Goal: Information Seeking & Learning: Check status

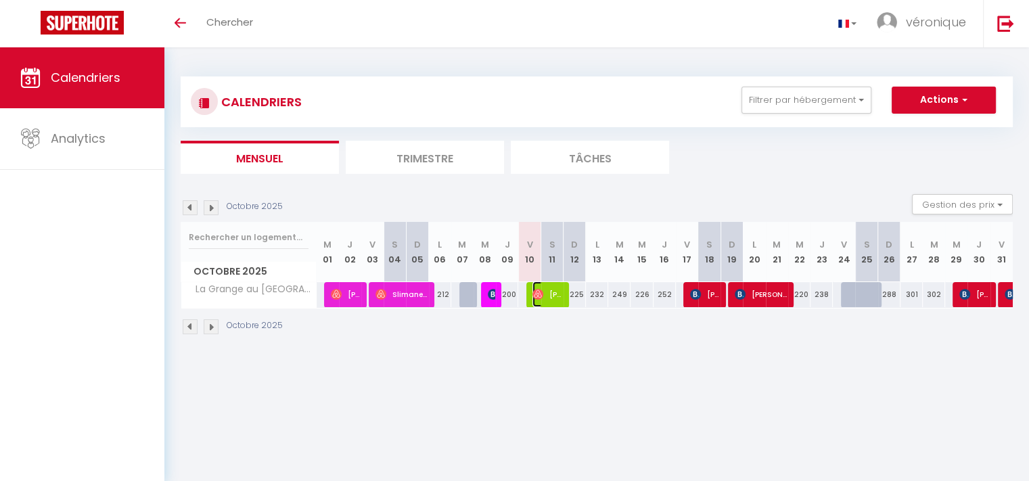
click at [546, 296] on span "[PERSON_NAME]" at bounding box center [547, 294] width 30 height 26
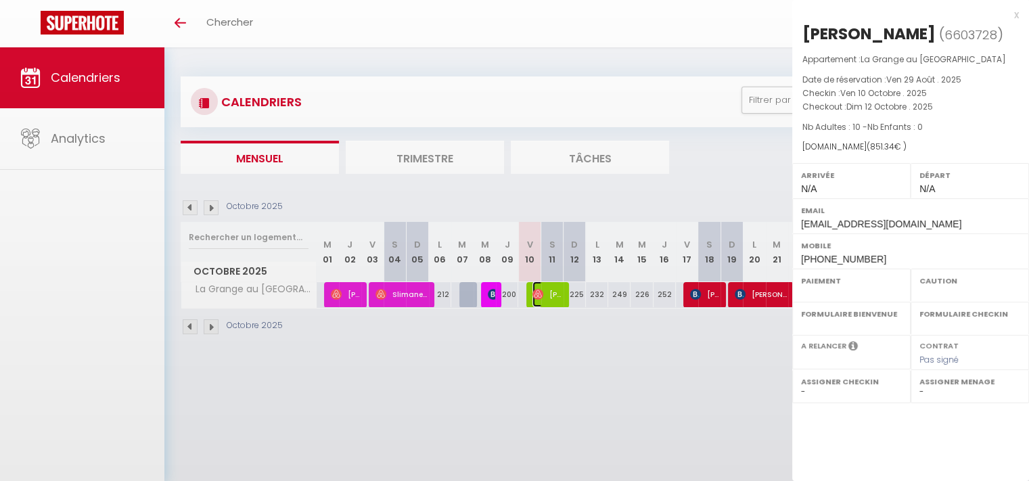
select select "OK"
select select "0"
select select "1"
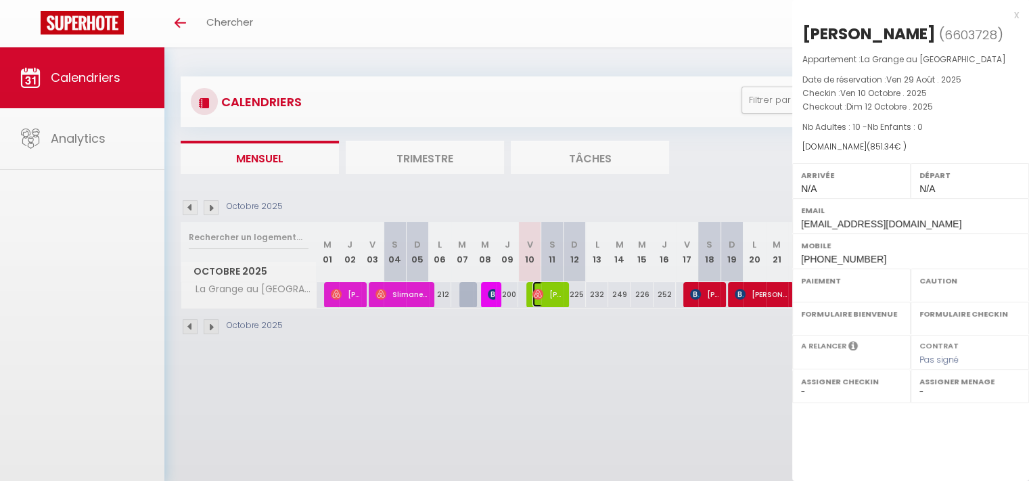
select select
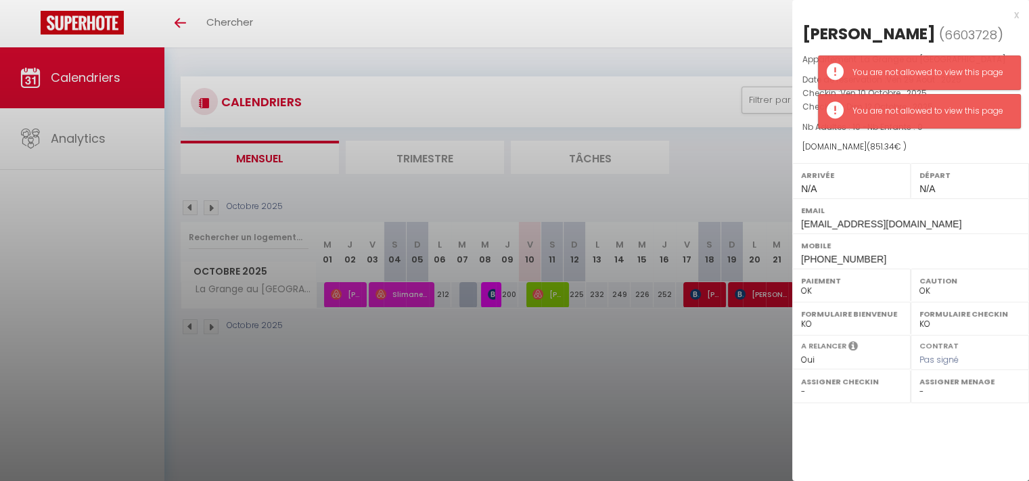
click at [603, 373] on div at bounding box center [514, 240] width 1029 height 481
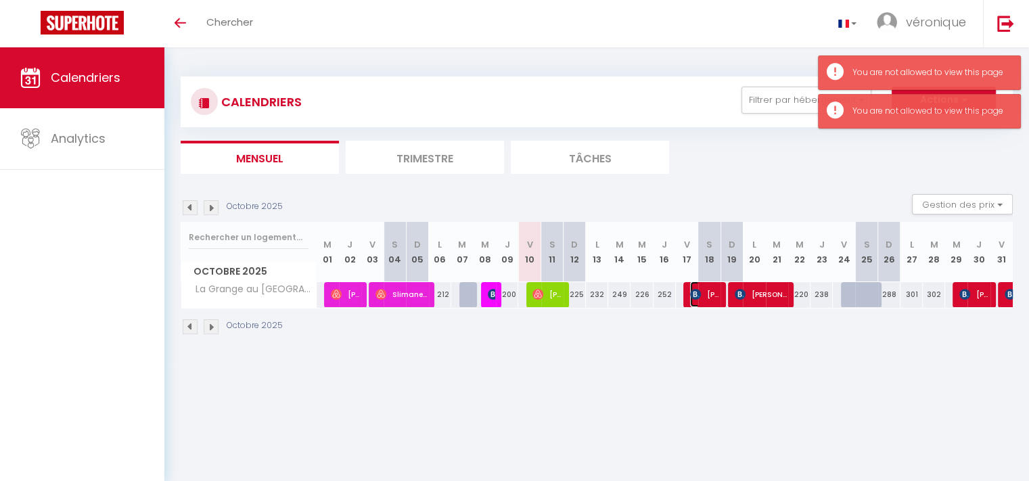
click at [702, 290] on span "[PERSON_NAME]" at bounding box center [705, 294] width 30 height 26
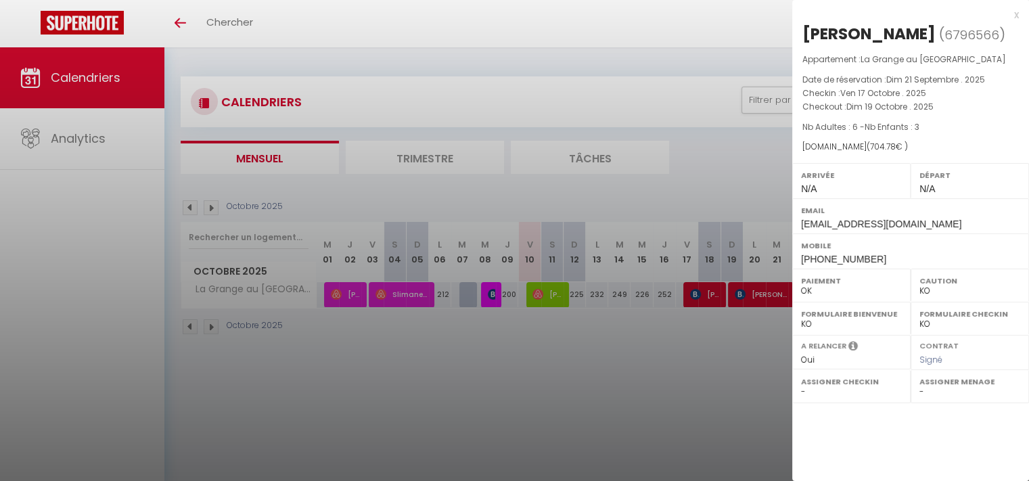
click at [548, 294] on div at bounding box center [514, 240] width 1029 height 481
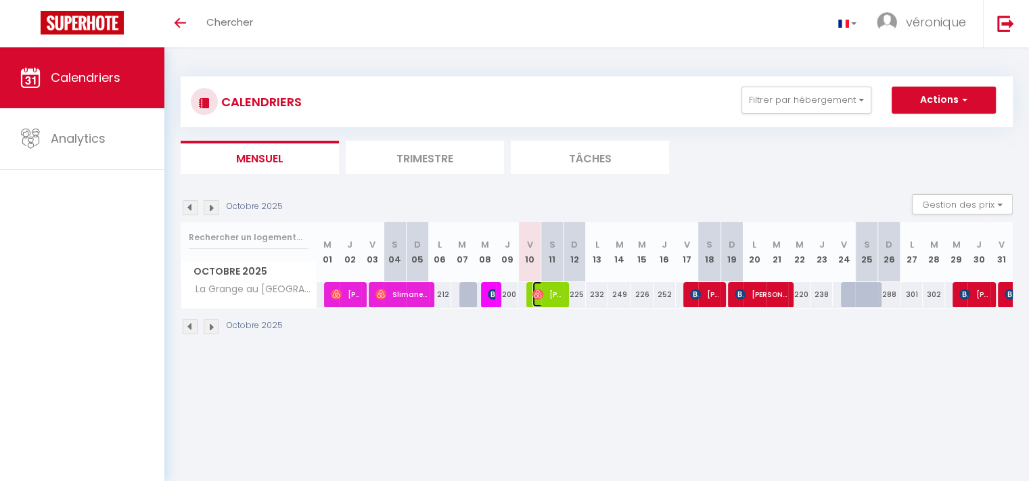
click at [548, 294] on span "[PERSON_NAME]" at bounding box center [547, 294] width 30 height 26
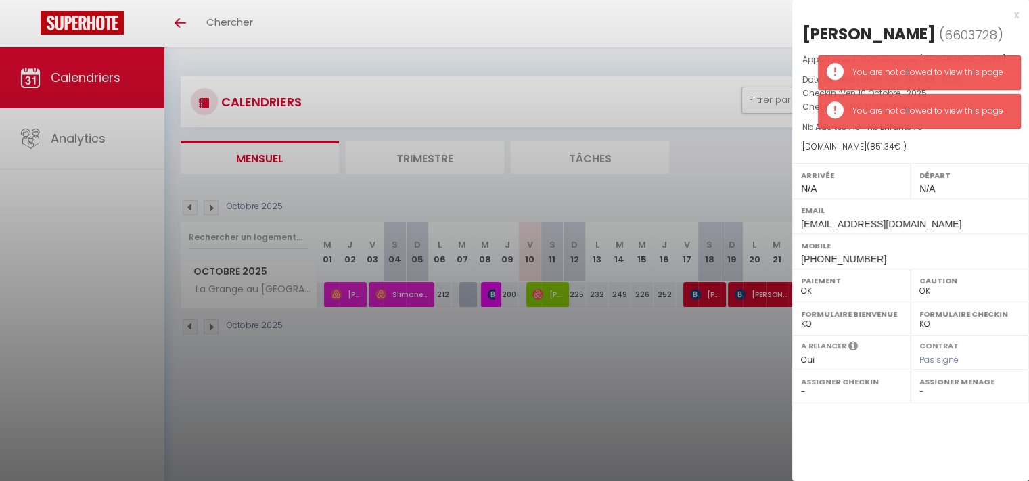
click at [701, 294] on div at bounding box center [514, 240] width 1029 height 481
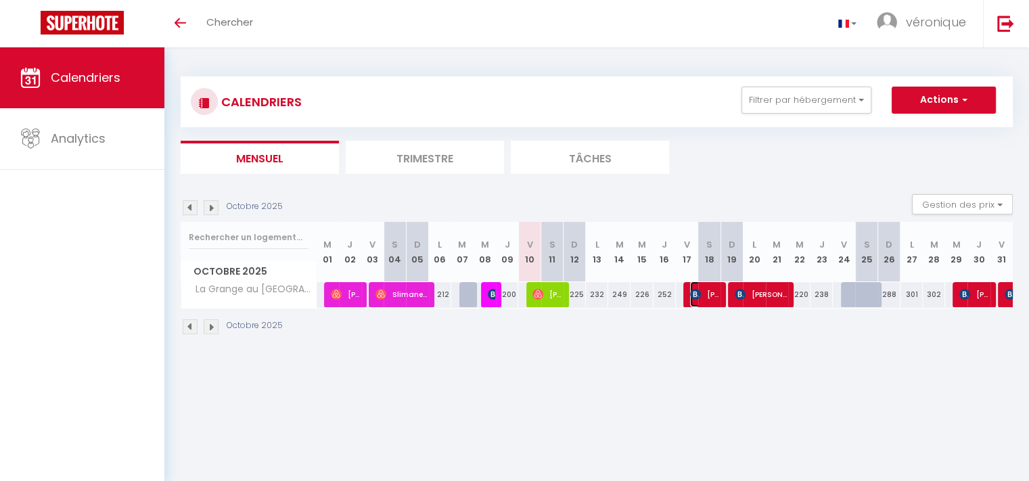
click at [701, 294] on span "[PERSON_NAME]" at bounding box center [705, 294] width 30 height 26
select select "KO"
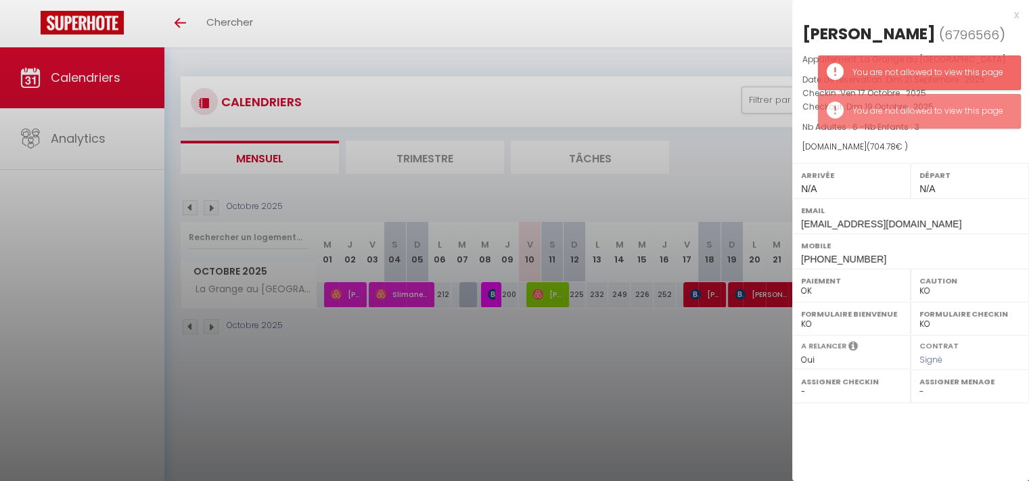
click at [680, 344] on div at bounding box center [514, 240] width 1029 height 481
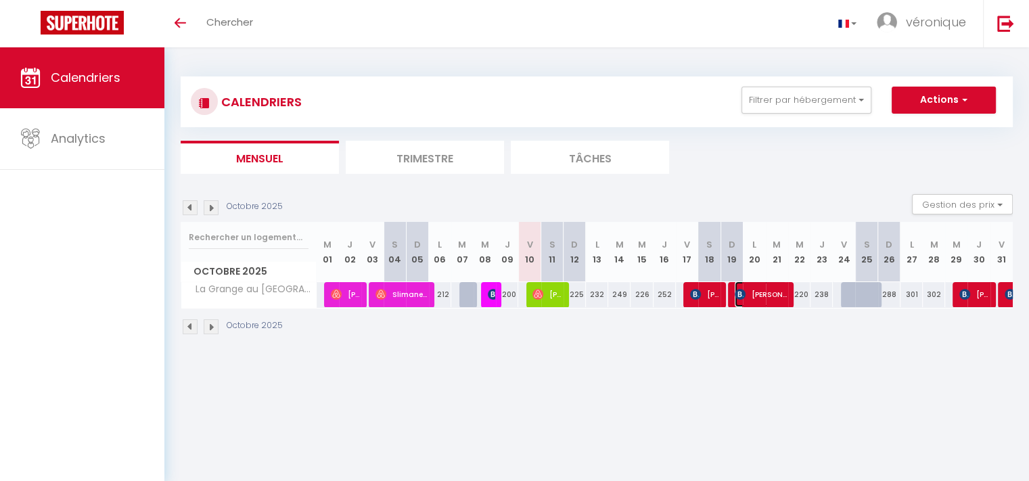
click at [754, 289] on span "[PERSON_NAME]" at bounding box center [760, 294] width 52 height 26
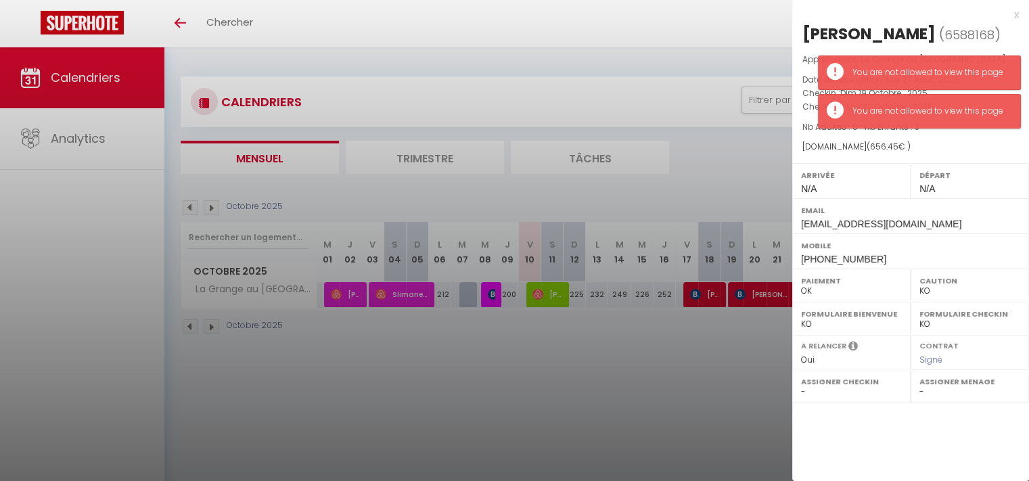
click at [938, 142] on div "[DOMAIN_NAME] ( 656.45 € )" at bounding box center [910, 147] width 216 height 13
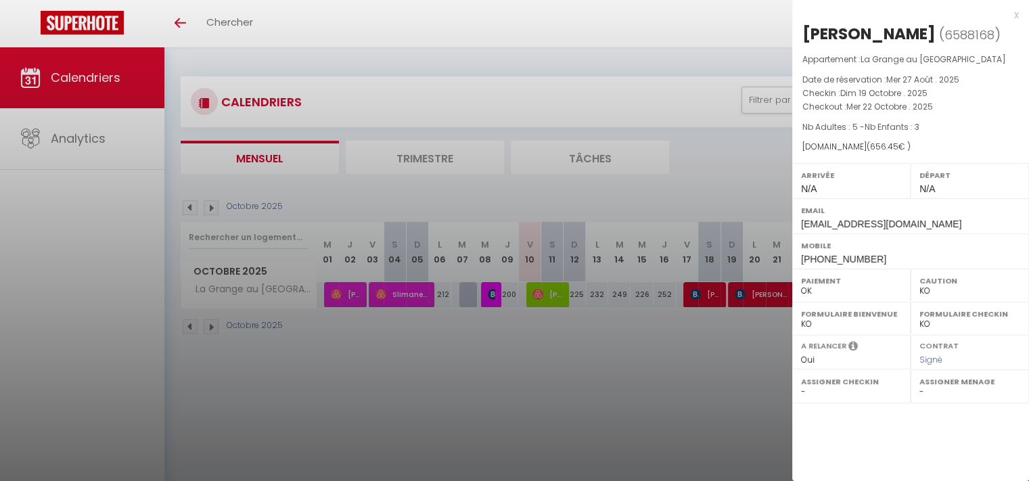
click at [658, 365] on div at bounding box center [514, 240] width 1029 height 481
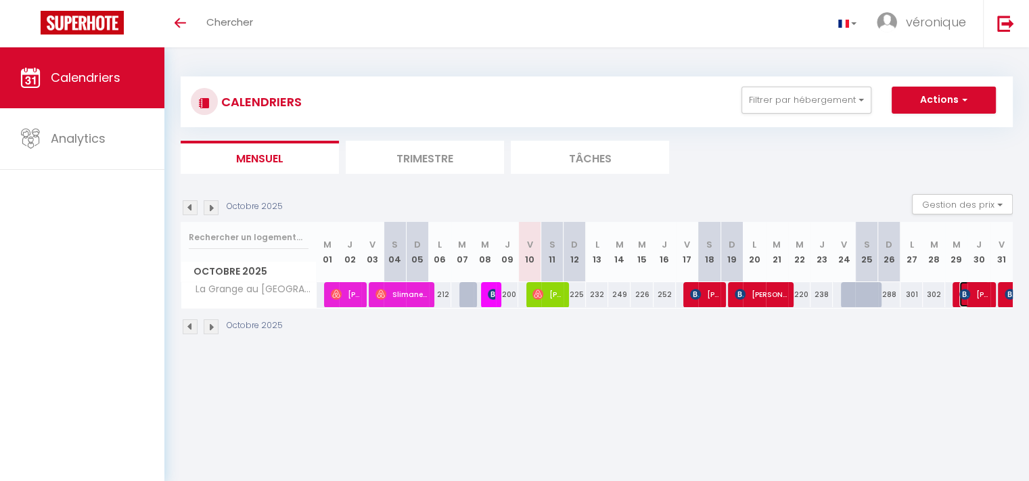
click at [974, 294] on span "[PERSON_NAME]" at bounding box center [974, 294] width 30 height 26
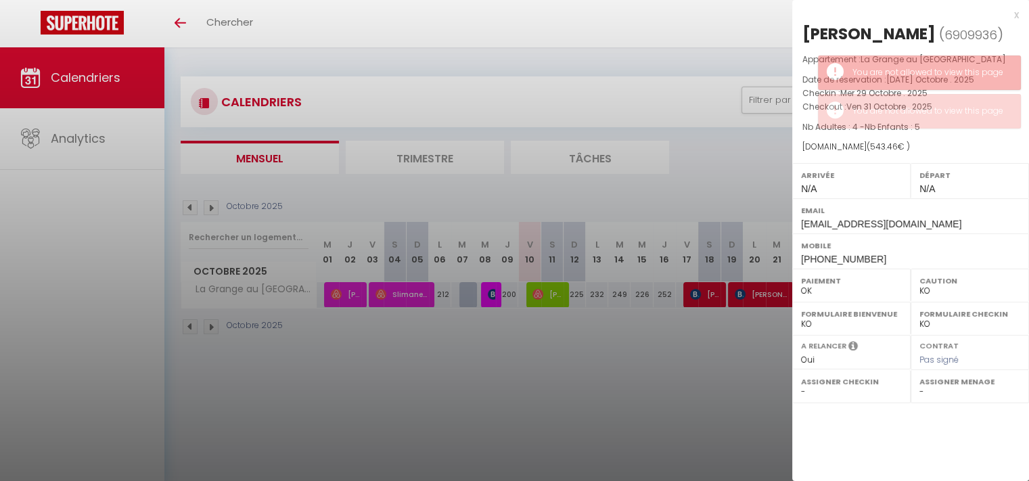
click at [727, 352] on div at bounding box center [514, 240] width 1029 height 481
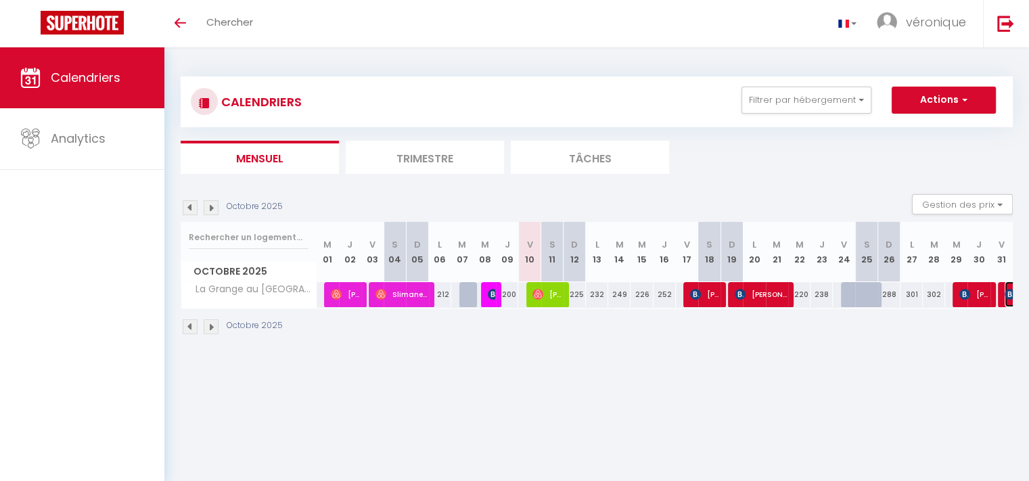
click at [1007, 295] on img at bounding box center [1009, 294] width 11 height 11
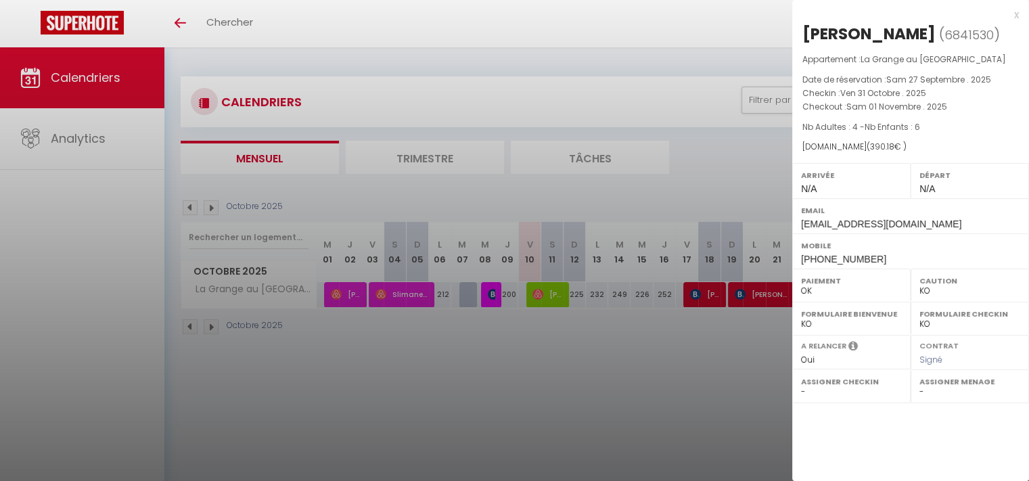
click at [692, 378] on div at bounding box center [514, 240] width 1029 height 481
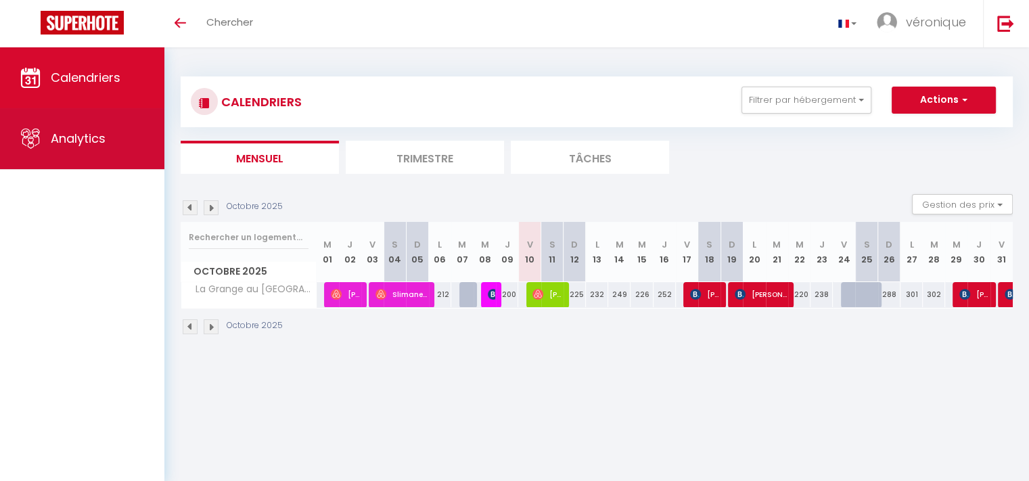
click at [70, 135] on span "Analytics" at bounding box center [78, 138] width 55 height 17
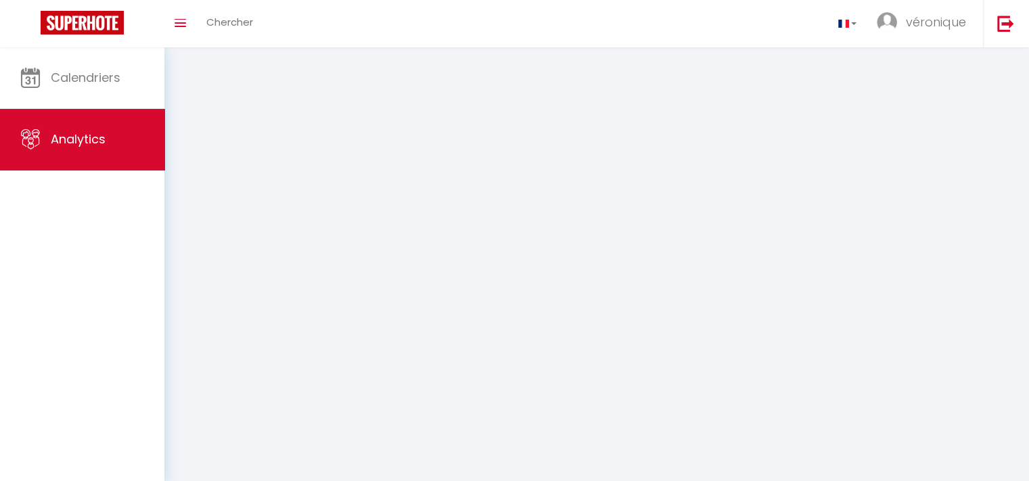
select select "2025"
select select "10"
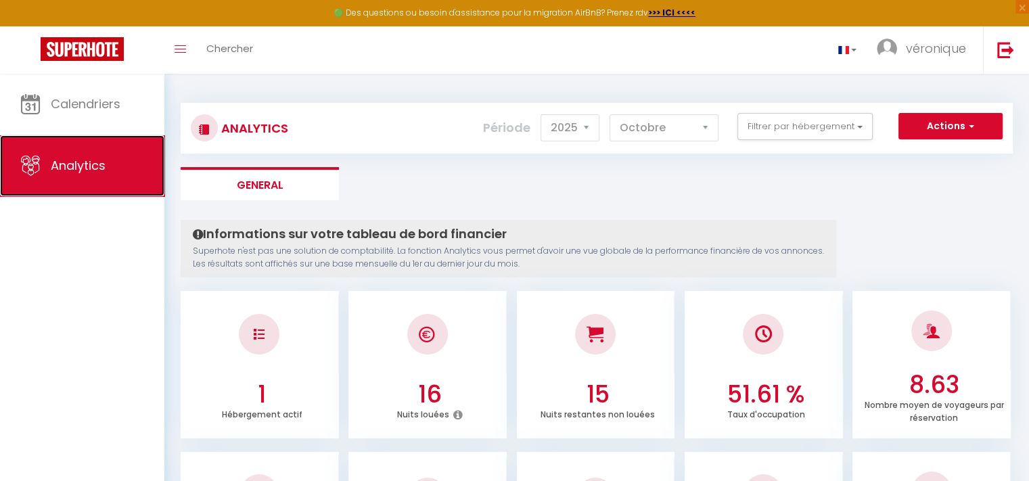
click at [72, 166] on span "Analytics" at bounding box center [78, 165] width 55 height 17
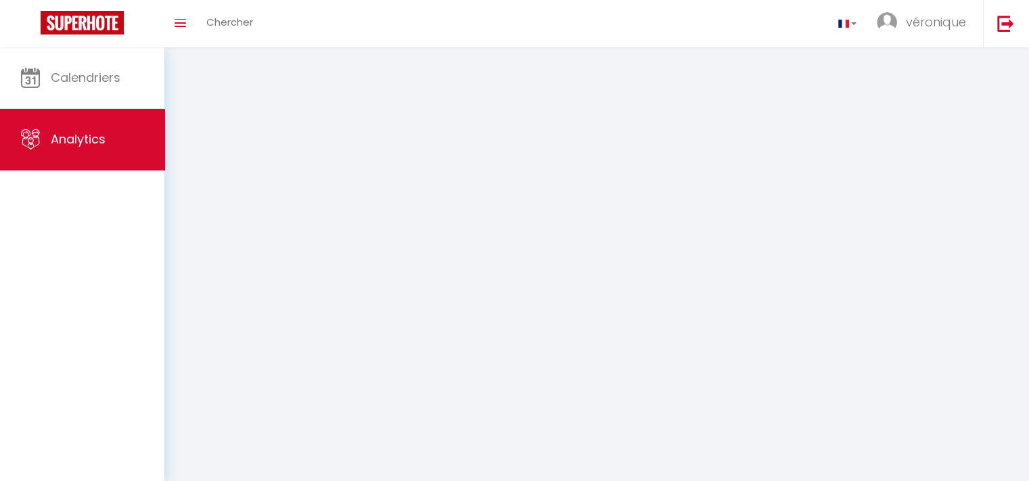
select select "2025"
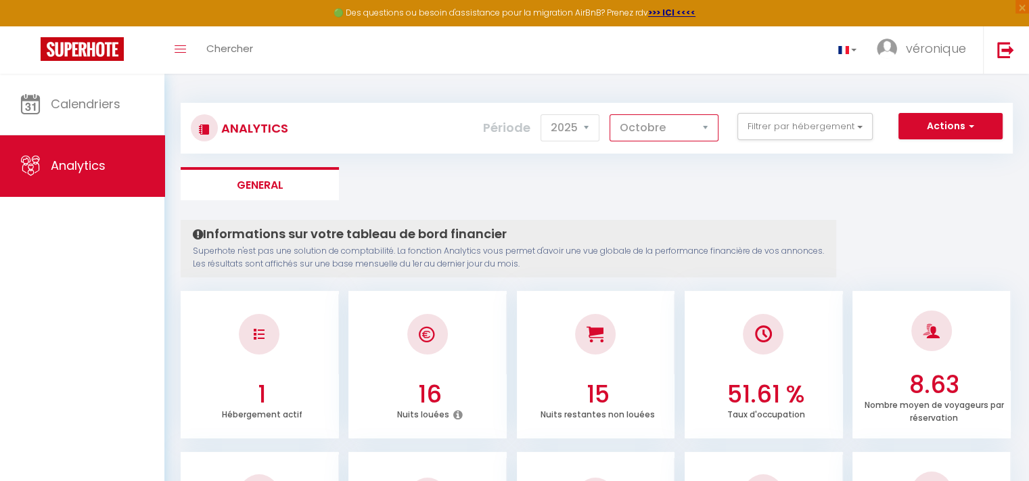
click at [704, 126] on select "[PERSON_NAME] Mars [PERSON_NAME] Juin Juillet Août Septembre Octobre Novembre D…" at bounding box center [663, 127] width 109 height 27
select select "11"
click at [610, 114] on select "[PERSON_NAME] Mars [PERSON_NAME] Juin Juillet Août Septembre Octobre Novembre D…" at bounding box center [663, 127] width 109 height 27
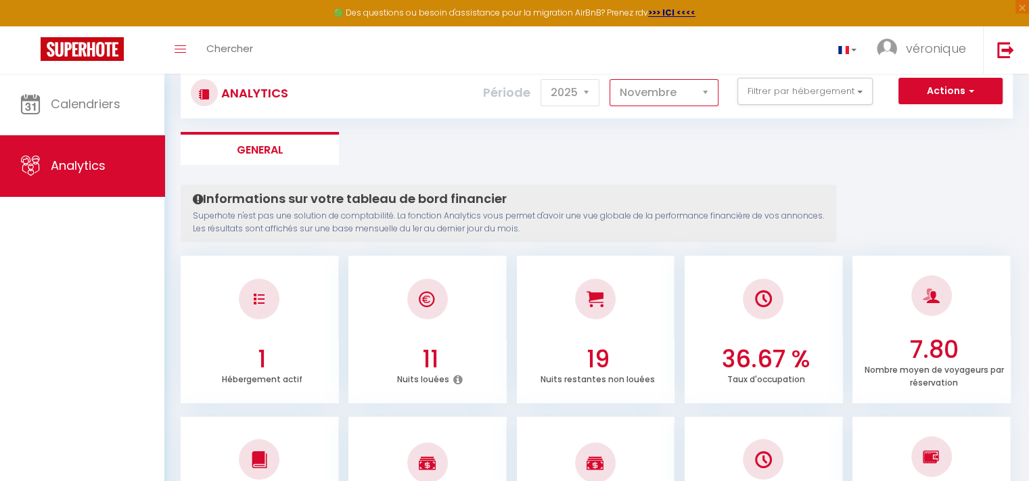
scroll to position [34, 0]
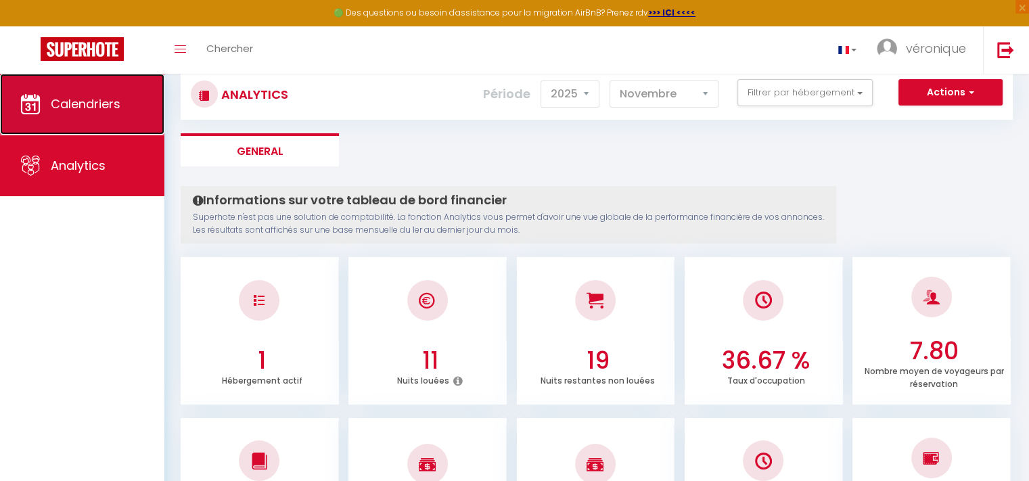
click at [66, 101] on span "Calendriers" at bounding box center [86, 103] width 70 height 17
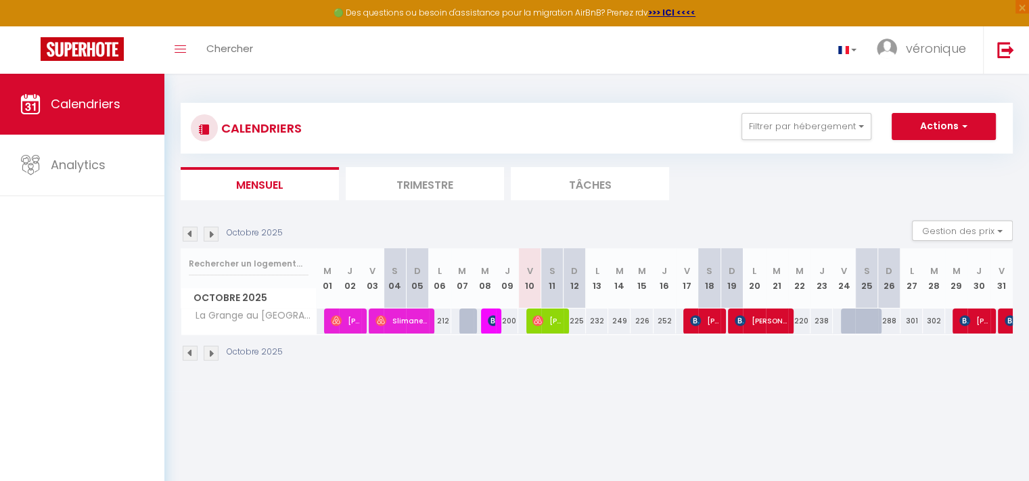
click at [209, 233] on img at bounding box center [211, 234] width 15 height 15
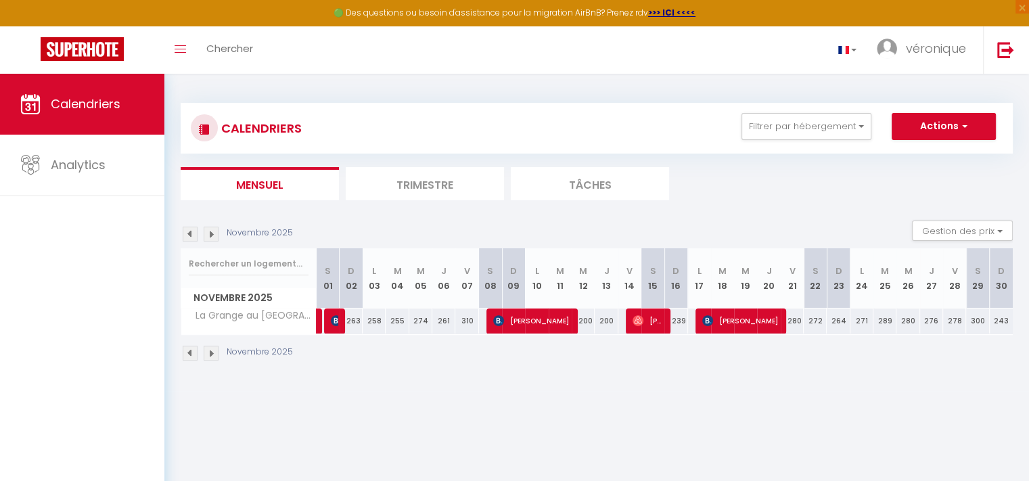
click at [191, 234] on img at bounding box center [190, 234] width 15 height 15
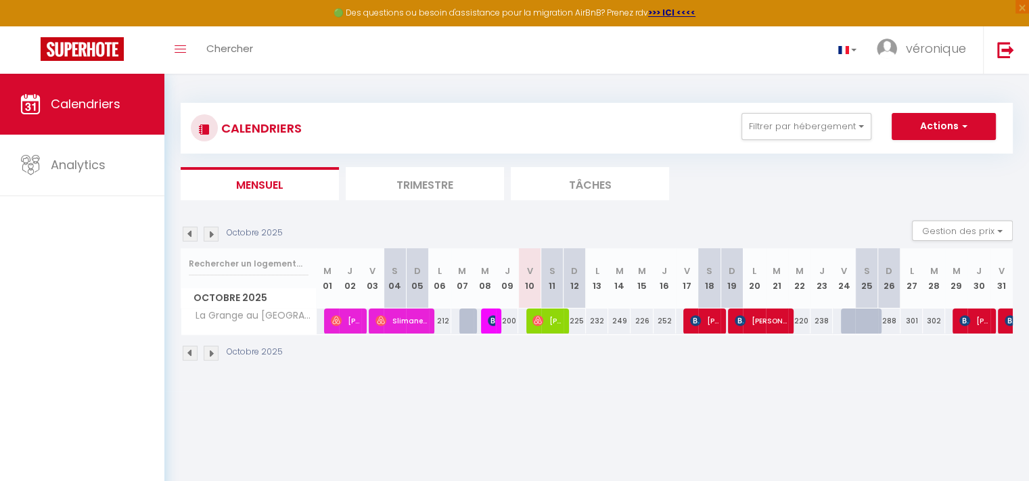
click at [191, 234] on img at bounding box center [190, 234] width 15 height 15
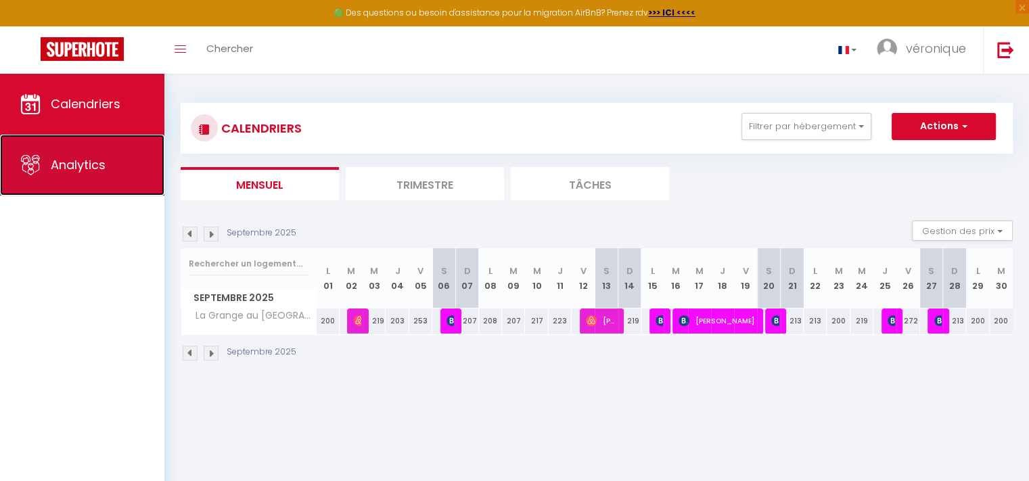
click at [75, 162] on span "Analytics" at bounding box center [78, 164] width 55 height 17
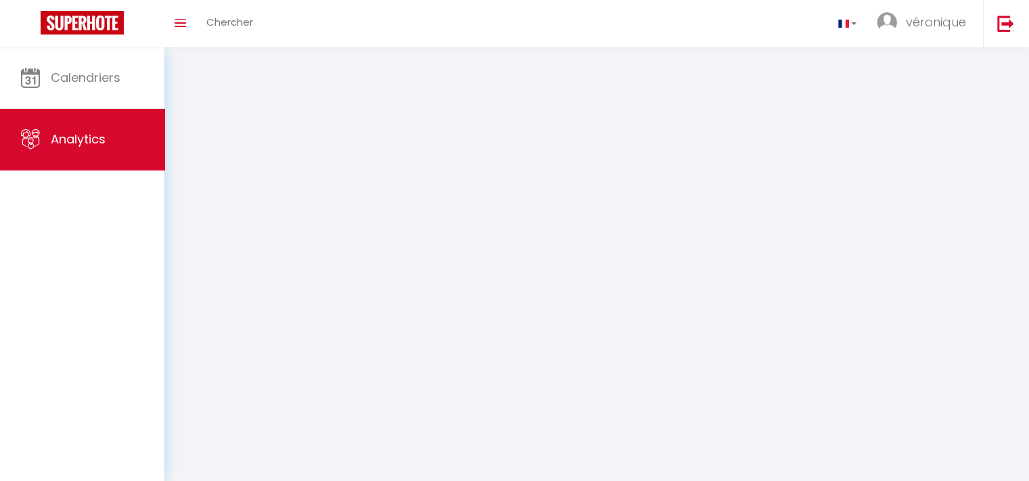
select select "2025"
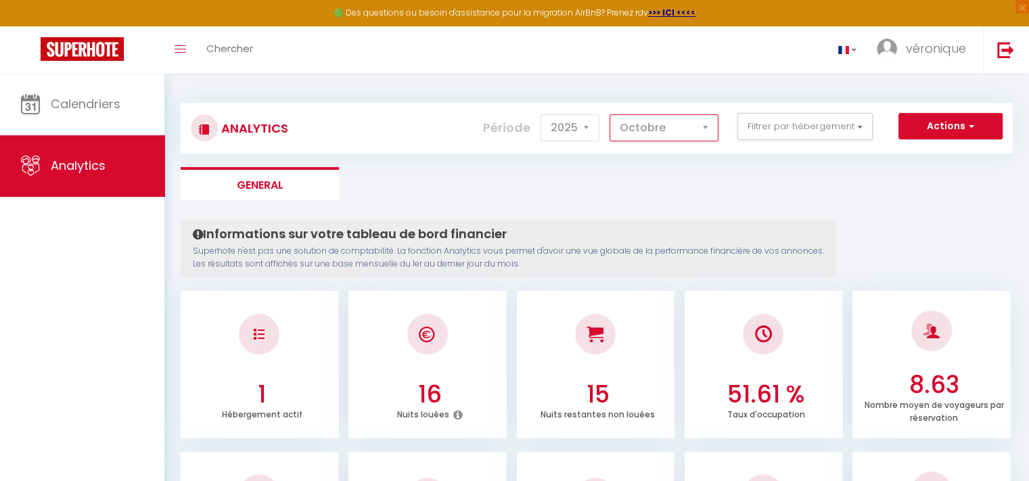
click at [702, 125] on select "[PERSON_NAME] Mars [PERSON_NAME] Juin Juillet Août Septembre Octobre Novembre D…" at bounding box center [663, 127] width 109 height 27
click at [610, 114] on select "[PERSON_NAME] Mars [PERSON_NAME] Juin Juillet Août Septembre Octobre Novembre D…" at bounding box center [663, 127] width 109 height 27
click at [706, 129] on select "[PERSON_NAME] Mars [PERSON_NAME] Juin Juillet Août Septembre Octobre Novembre D…" at bounding box center [663, 127] width 109 height 27
click at [610, 114] on select "[PERSON_NAME] Mars [PERSON_NAME] Juin Juillet Août Septembre Octobre Novembre D…" at bounding box center [663, 127] width 109 height 27
click at [707, 127] on select "[PERSON_NAME] Mars [PERSON_NAME] Juin Juillet Août Septembre Octobre Novembre D…" at bounding box center [663, 127] width 109 height 27
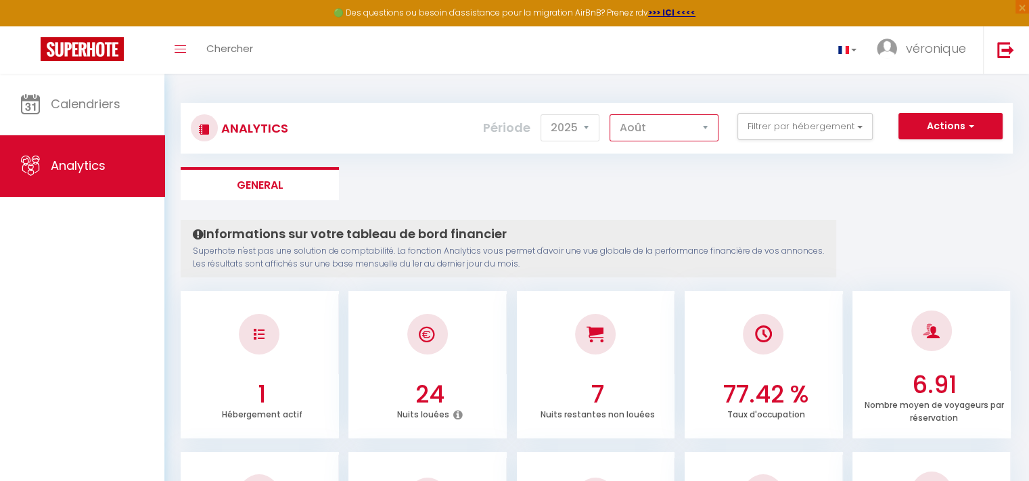
select select "10"
click at [610, 114] on select "[PERSON_NAME] Mars [PERSON_NAME] Juin Juillet Août Septembre Octobre Novembre D…" at bounding box center [663, 127] width 109 height 27
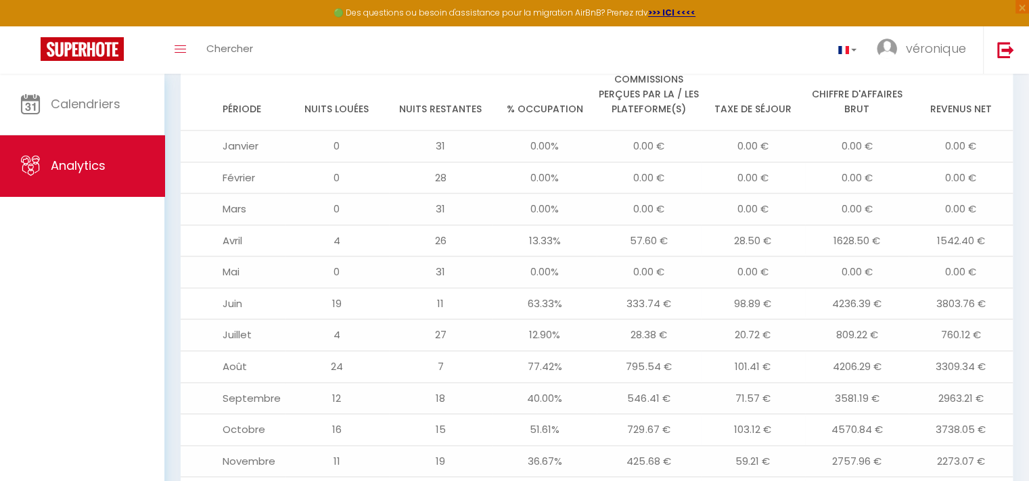
scroll to position [1540, 0]
